Goal: Task Accomplishment & Management: Use online tool/utility

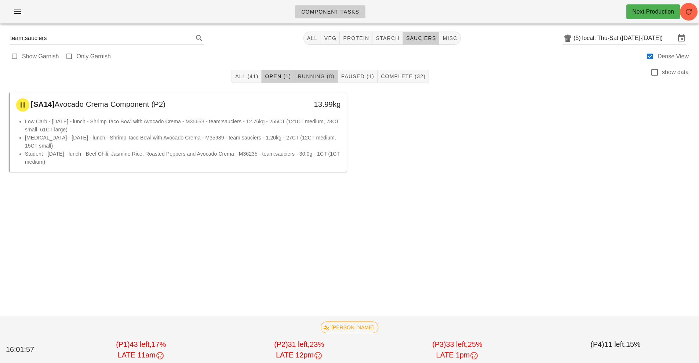
click at [320, 79] on span "Running (8)" at bounding box center [315, 76] width 37 height 6
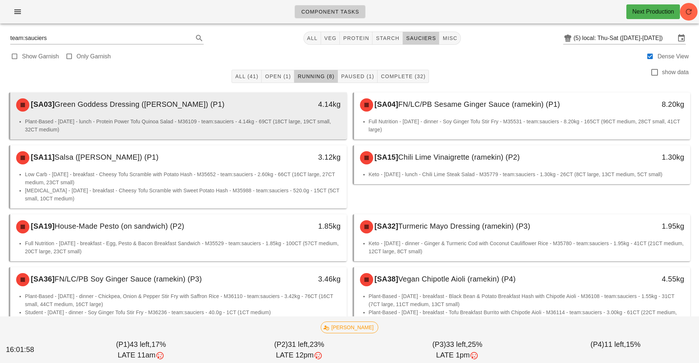
click at [287, 115] on div "4.14kg" at bounding box center [303, 105] width 83 height 22
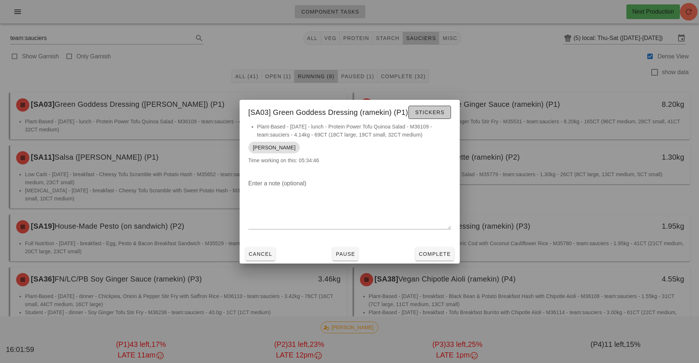
click at [424, 110] on span "Stickers" at bounding box center [430, 112] width 30 height 6
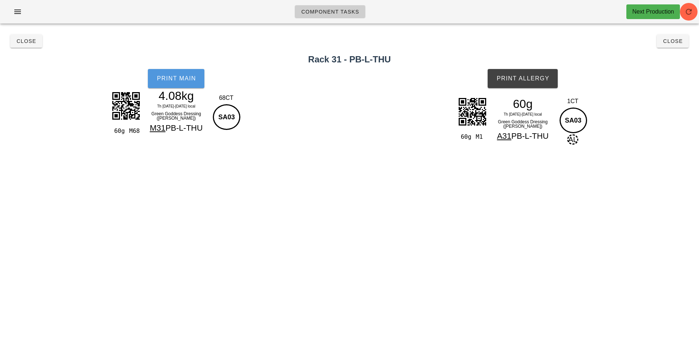
click at [183, 80] on span "Print Main" at bounding box center [176, 78] width 40 height 7
click at [526, 85] on button "Print Allergy" at bounding box center [523, 78] width 70 height 19
click at [687, 47] on button "Close" at bounding box center [673, 40] width 32 height 13
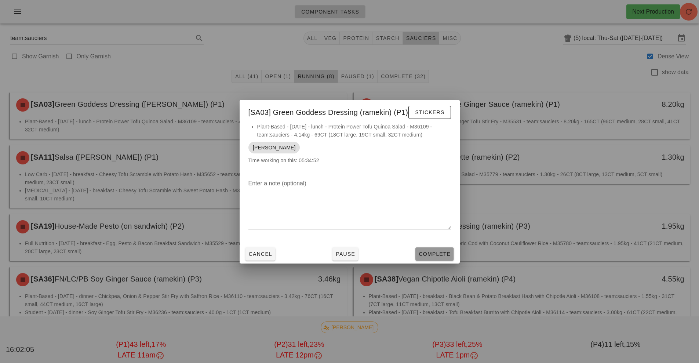
click at [437, 256] on span "Complete" at bounding box center [434, 254] width 32 height 6
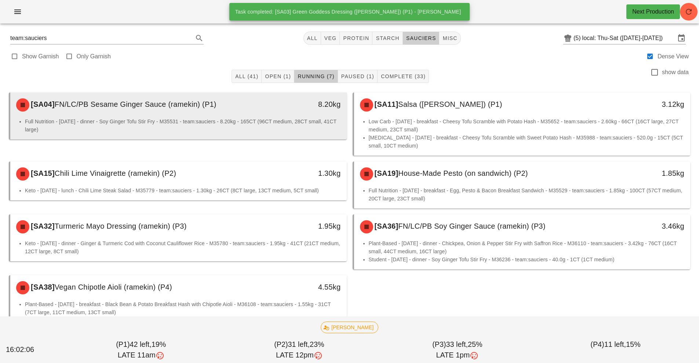
click at [304, 112] on div "8.20kg" at bounding box center [303, 105] width 83 height 22
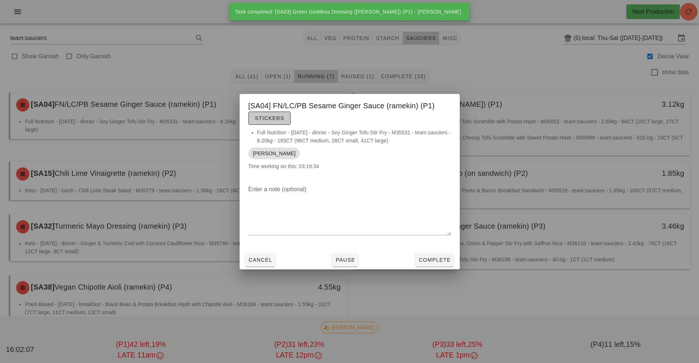
click at [266, 122] on button "Stickers" at bounding box center [269, 118] width 42 height 13
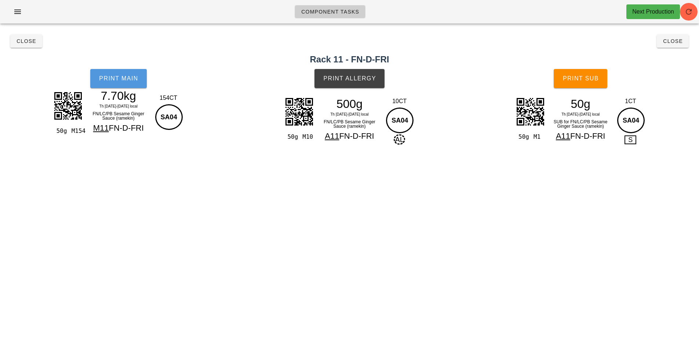
click at [136, 77] on span "Print Main" at bounding box center [119, 78] width 40 height 7
click at [361, 87] on button "Print Allergy" at bounding box center [349, 78] width 70 height 19
click at [586, 85] on button "Print Sub" at bounding box center [581, 78] width 54 height 19
click at [678, 42] on span "Close" at bounding box center [673, 41] width 20 height 6
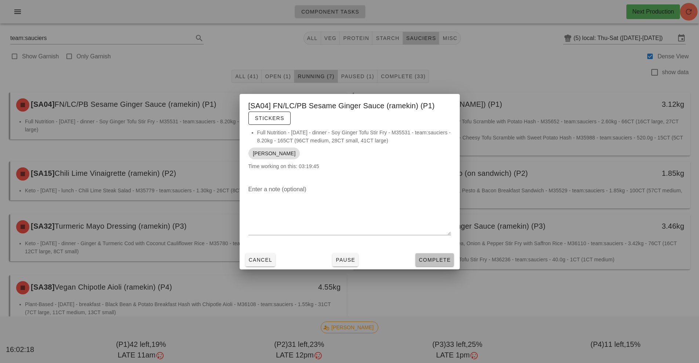
click at [435, 262] on span "Complete" at bounding box center [434, 260] width 32 height 6
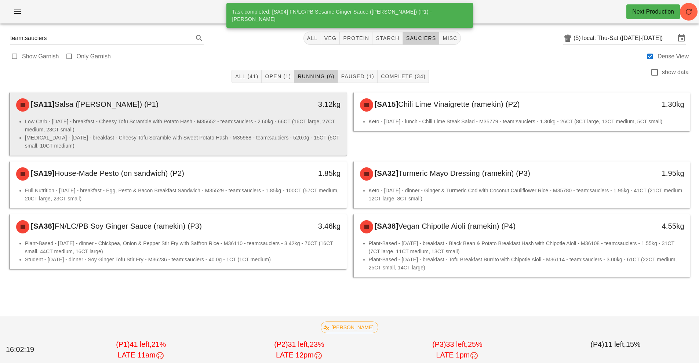
click at [287, 126] on li "Low Carb - [DATE] - breakfast - Cheesy Tofu Scramble with Potato Hash - M35652 …" at bounding box center [183, 125] width 316 height 16
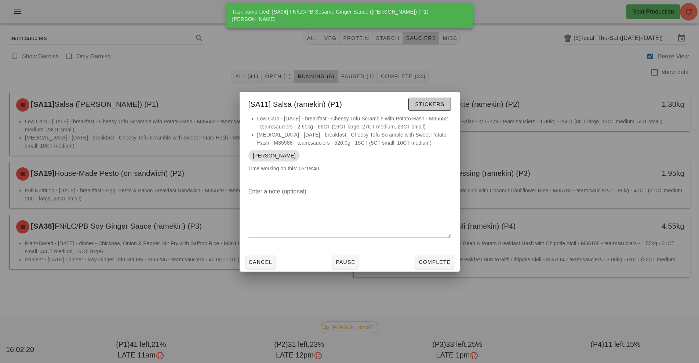
click at [441, 107] on button "Stickers" at bounding box center [429, 104] width 42 height 13
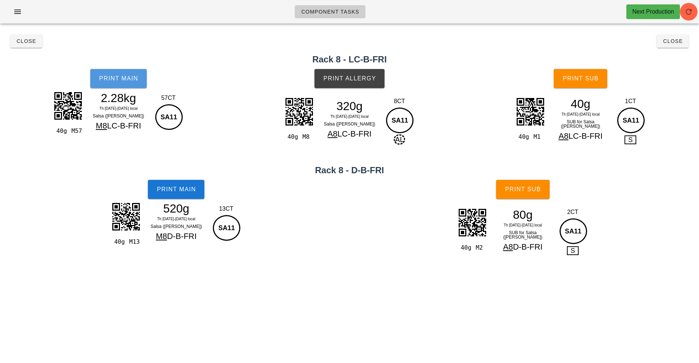
click at [116, 77] on span "Print Main" at bounding box center [119, 78] width 40 height 7
click at [183, 189] on span "Print Main" at bounding box center [176, 189] width 40 height 7
click at [372, 77] on span "Print Allergy" at bounding box center [349, 78] width 53 height 7
click at [588, 79] on span "Print Sub" at bounding box center [580, 78] width 36 height 7
click at [526, 191] on span "Print Sub" at bounding box center [522, 189] width 36 height 7
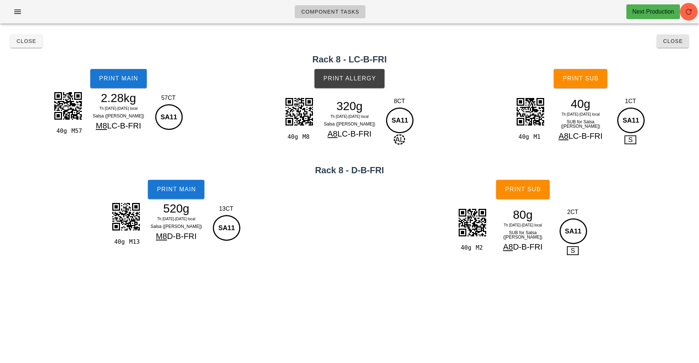
click at [678, 43] on span "Close" at bounding box center [673, 41] width 20 height 6
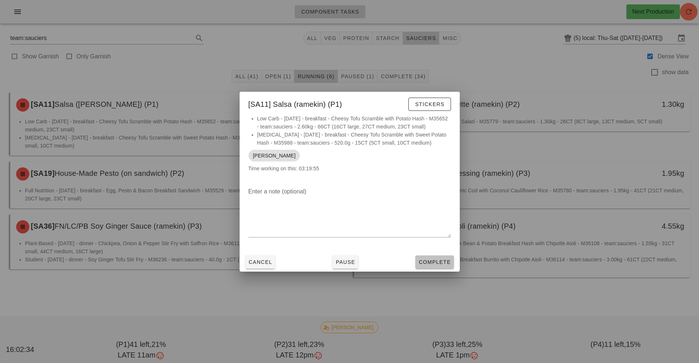
click at [440, 259] on span "Complete" at bounding box center [434, 262] width 32 height 6
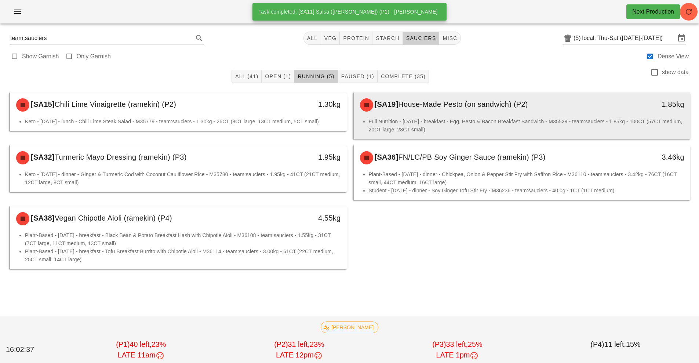
click at [495, 112] on div "[SA19] House-Made Pesto (on sandwich) (P2)" at bounding box center [480, 105] width 250 height 22
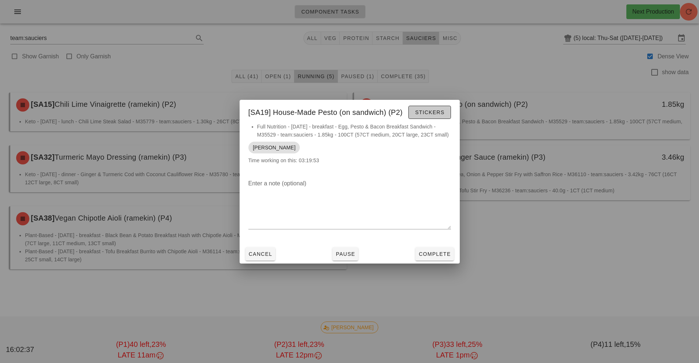
click at [435, 107] on button "Stickers" at bounding box center [429, 112] width 42 height 13
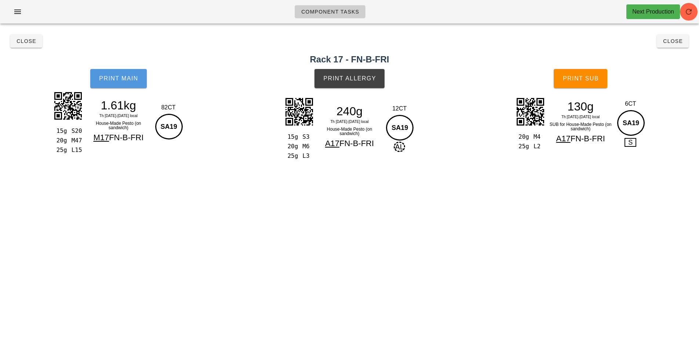
click at [139, 87] on button "Print Main" at bounding box center [118, 78] width 56 height 19
click at [357, 73] on button "Print Allergy" at bounding box center [349, 78] width 70 height 19
click at [584, 77] on span "Print Sub" at bounding box center [580, 78] width 36 height 7
click at [679, 47] on button "Close" at bounding box center [673, 40] width 32 height 13
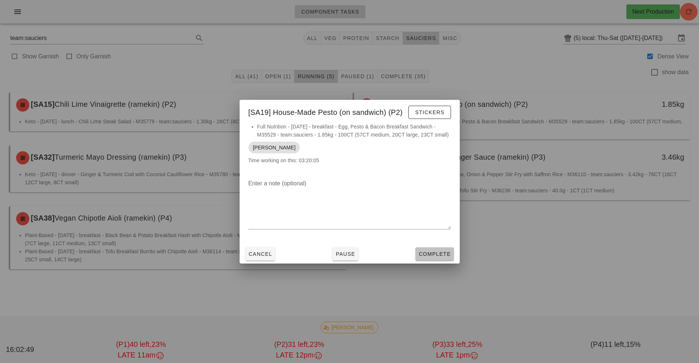
click at [441, 253] on span "Complete" at bounding box center [434, 254] width 32 height 6
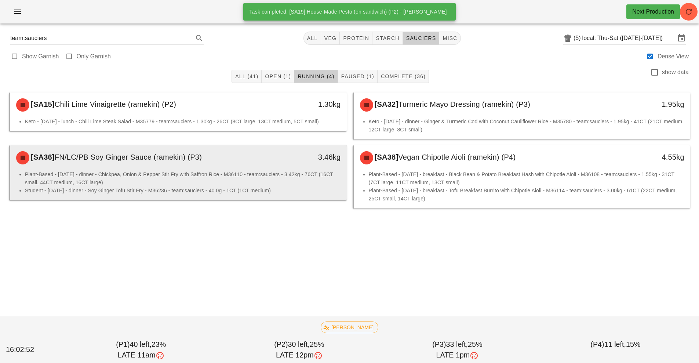
click at [304, 172] on li "Plant-Based - [DATE] - dinner - Chickpea, Onion & Pepper Stir Fry with Saffron …" at bounding box center [183, 178] width 316 height 16
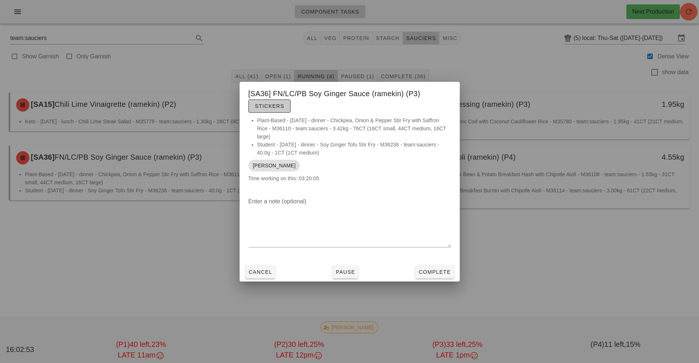
click at [284, 99] on button "Stickers" at bounding box center [269, 105] width 42 height 13
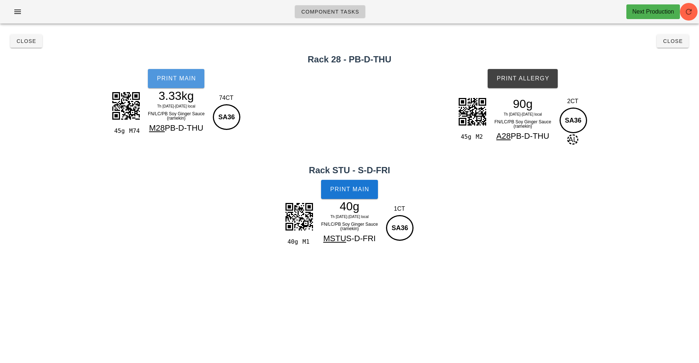
click at [201, 83] on button "Print Main" at bounding box center [176, 78] width 56 height 19
click at [360, 189] on span "Print Main" at bounding box center [350, 189] width 40 height 7
click at [547, 76] on span "Print Allergy" at bounding box center [522, 78] width 53 height 7
click at [669, 41] on span "Close" at bounding box center [673, 41] width 20 height 6
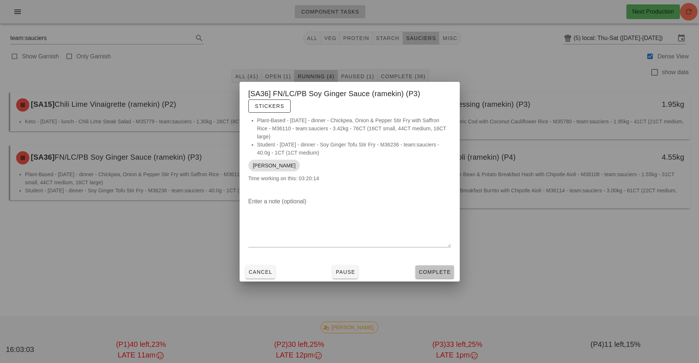
click at [431, 271] on span "Complete" at bounding box center [434, 272] width 32 height 6
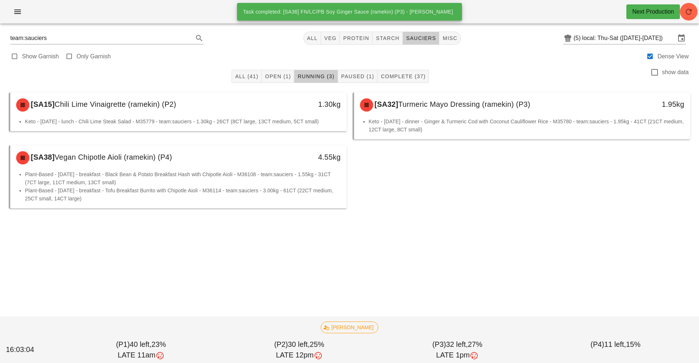
click at [293, 201] on li "Plant-Based - [DATE] - breakfast - Tofu Breakfast Burrito with Chipotle Aioli -…" at bounding box center [183, 194] width 316 height 16
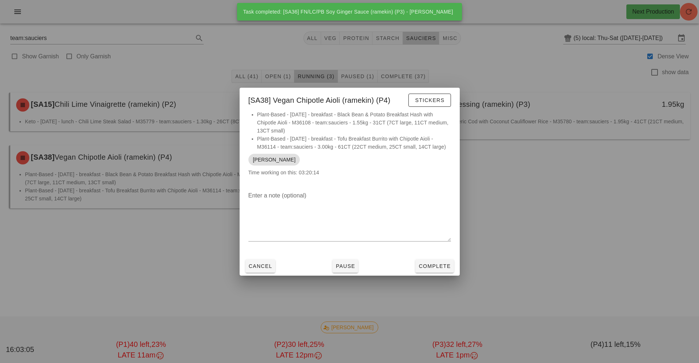
click at [445, 116] on li "Plant-Based - [DATE] - breakfast - Black Bean & Potato Breakfast Hash with Chip…" at bounding box center [354, 122] width 194 height 24
click at [431, 97] on span "Stickers" at bounding box center [430, 100] width 30 height 6
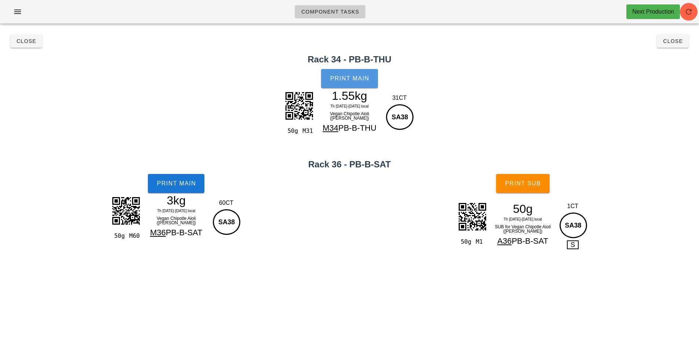
click at [348, 73] on button "Print Main" at bounding box center [349, 78] width 56 height 19
click at [192, 186] on span "Print Main" at bounding box center [176, 183] width 40 height 7
click at [534, 185] on span "Print Sub" at bounding box center [522, 183] width 36 height 7
click at [680, 40] on span "Close" at bounding box center [673, 41] width 20 height 6
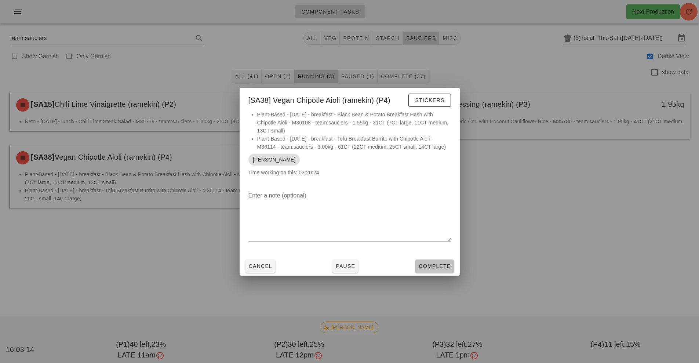
click at [445, 266] on span "Complete" at bounding box center [434, 266] width 32 height 6
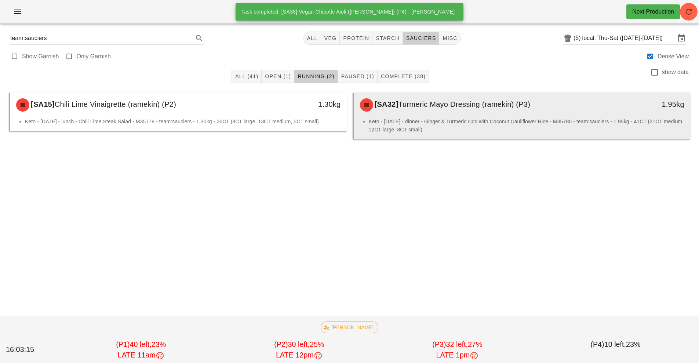
click at [444, 115] on div "[SA32] Turmeric Mayo Dressing (ramekin) (P3)" at bounding box center [480, 105] width 250 height 22
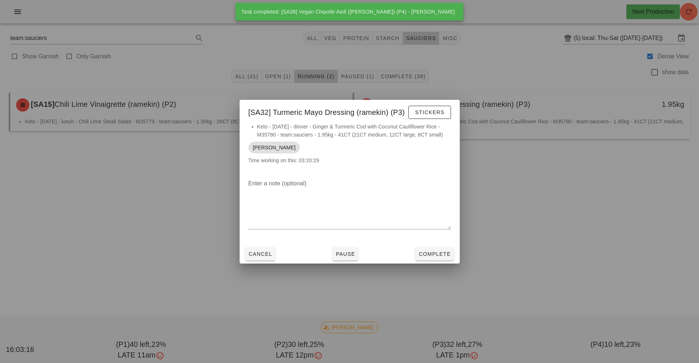
click at [425, 127] on li "Keto - [DATE] - dinner - Ginger & Turmeric Cod with Coconut Cauliflower Rice - …" at bounding box center [354, 131] width 194 height 16
click at [432, 112] on span "Stickers" at bounding box center [430, 112] width 30 height 6
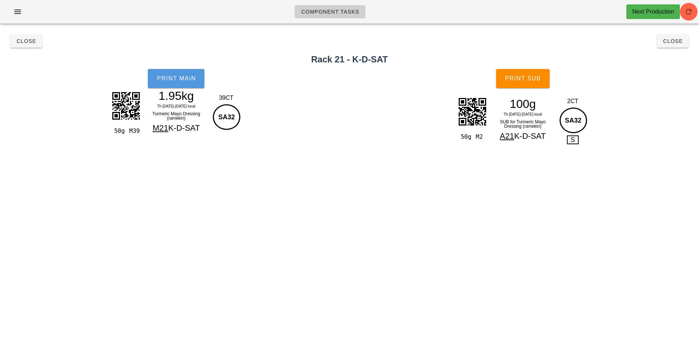
click at [177, 69] on button "Print Main" at bounding box center [176, 78] width 56 height 19
click at [544, 85] on button "Print Sub" at bounding box center [523, 78] width 54 height 19
click at [674, 43] on span "Close" at bounding box center [673, 41] width 20 height 6
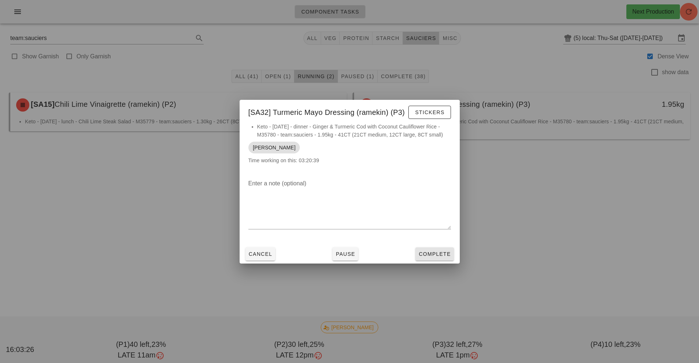
click at [449, 258] on button "Complete" at bounding box center [434, 253] width 38 height 13
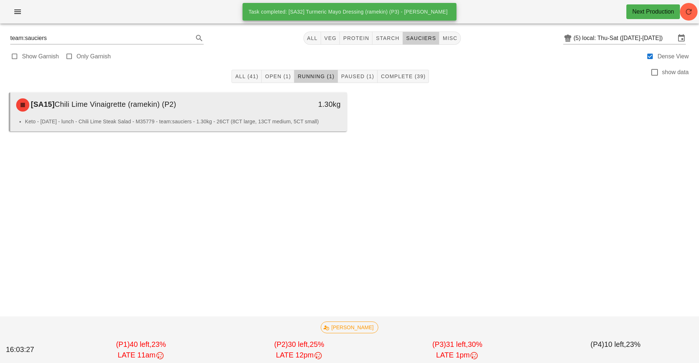
click at [304, 110] on div "1.30kg" at bounding box center [303, 105] width 83 height 22
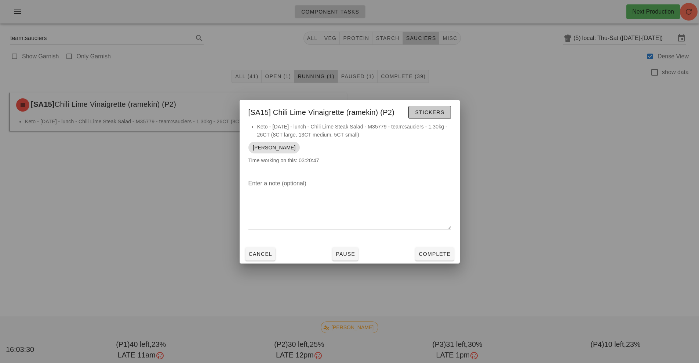
click at [436, 110] on span "Stickers" at bounding box center [430, 112] width 30 height 6
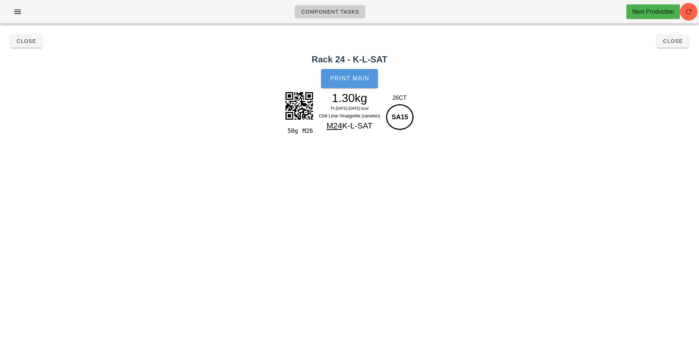
click at [354, 79] on span "Print Main" at bounding box center [350, 78] width 40 height 7
click at [673, 47] on button "Close" at bounding box center [673, 40] width 32 height 13
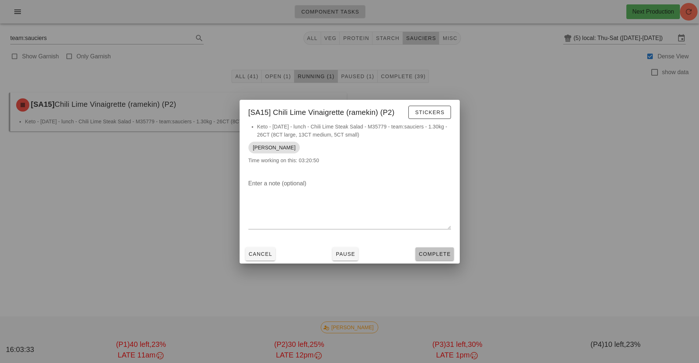
click at [451, 249] on button "Complete" at bounding box center [434, 253] width 38 height 13
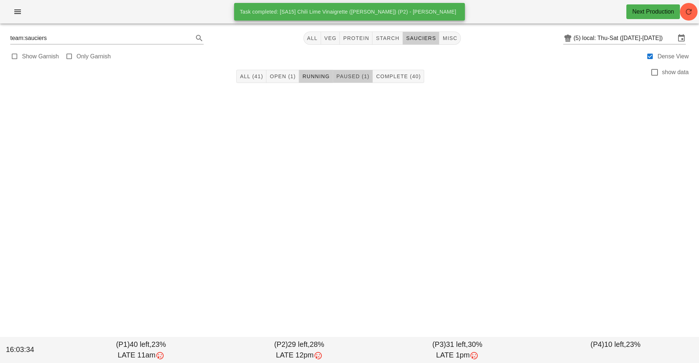
click at [348, 81] on button "Paused (1)" at bounding box center [353, 76] width 40 height 13
